Goal: Book appointment/travel/reservation

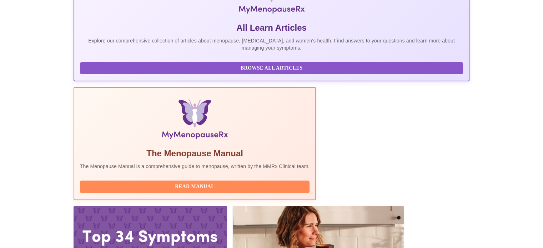
scroll to position [141, 0]
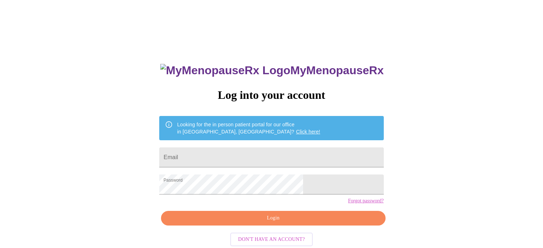
scroll to position [14, 0]
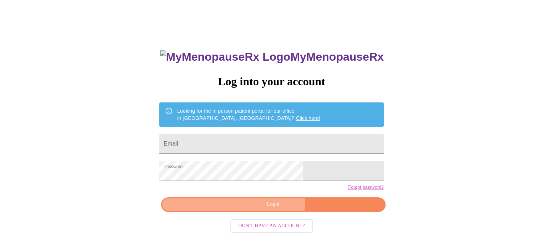
click at [261, 209] on span "Login" at bounding box center [273, 204] width 208 height 9
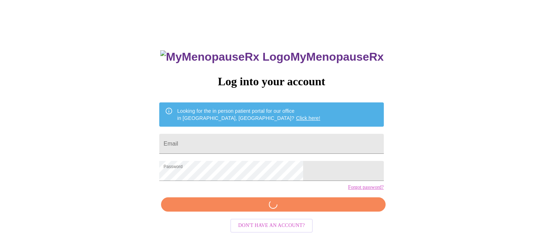
scroll to position [13, 0]
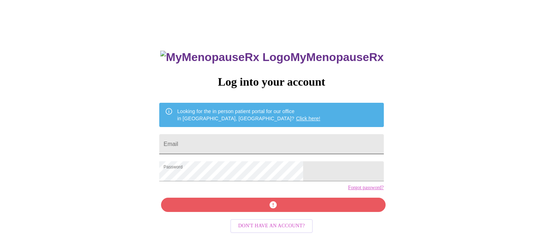
click at [254, 147] on input "Email" at bounding box center [271, 144] width 224 height 20
type input "[EMAIL_ADDRESS][DOMAIN_NAME]"
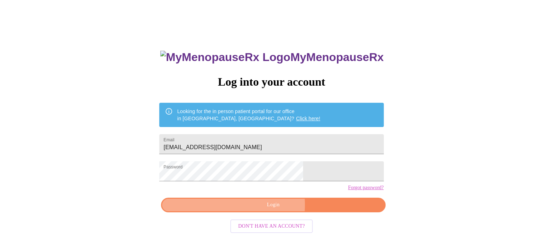
click at [251, 210] on span "Login" at bounding box center [273, 205] width 208 height 9
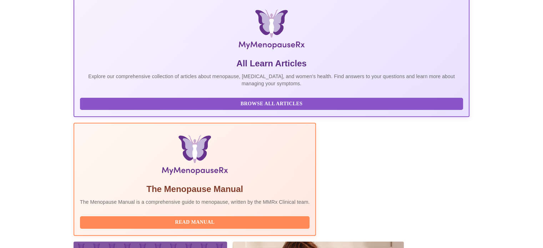
scroll to position [141, 0]
